Goal: Information Seeking & Learning: Check status

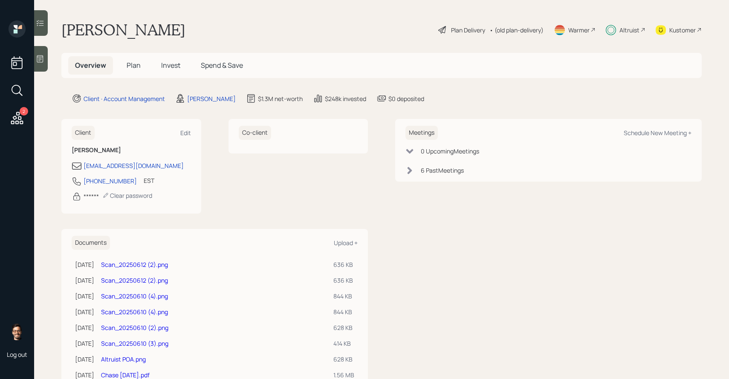
click at [174, 66] on span "Invest" at bounding box center [170, 65] width 19 height 9
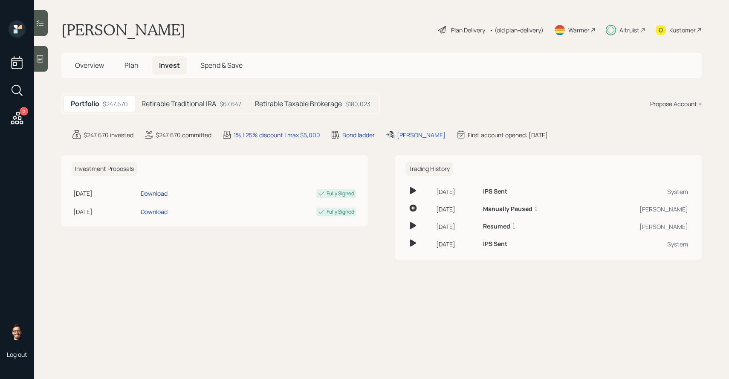
click at [168, 105] on h5 "Retirable Traditional IRA" at bounding box center [179, 104] width 75 height 8
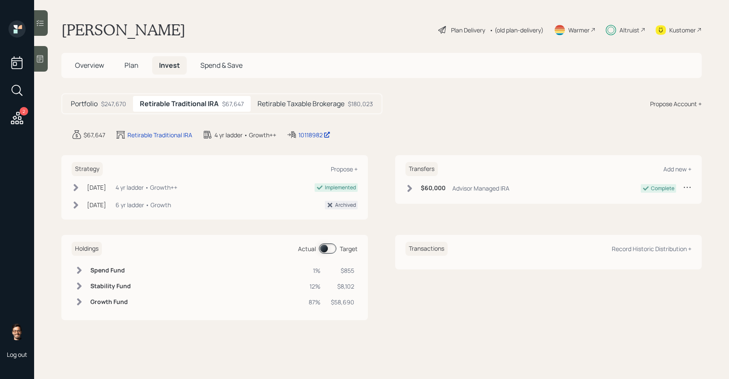
click at [298, 106] on h5 "Retirable Taxable Brokerage" at bounding box center [300, 104] width 87 height 8
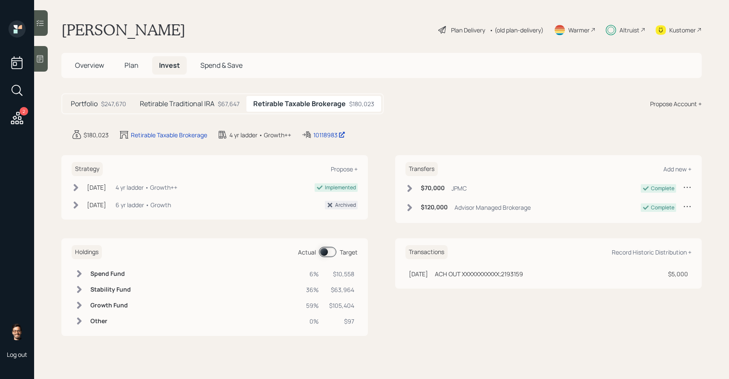
click at [230, 105] on div "$67,647" at bounding box center [229, 103] width 22 height 9
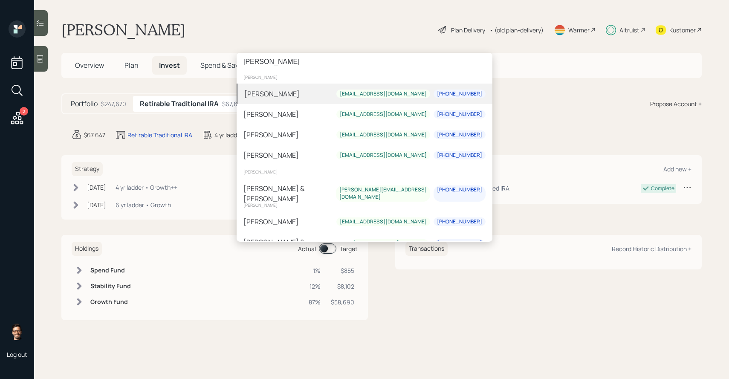
type input "[PERSON_NAME]"
